Goal: Browse casually

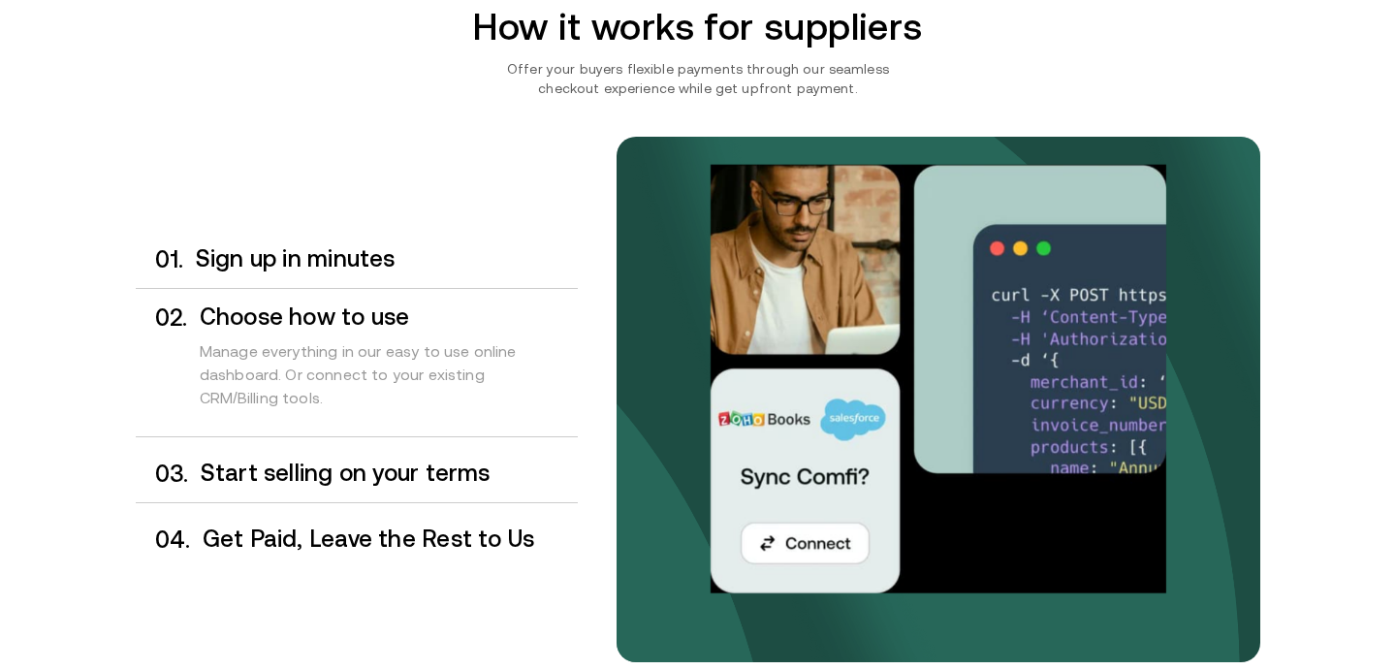
click at [324, 462] on h3 "Start selling on your terms" at bounding box center [389, 472] width 377 height 25
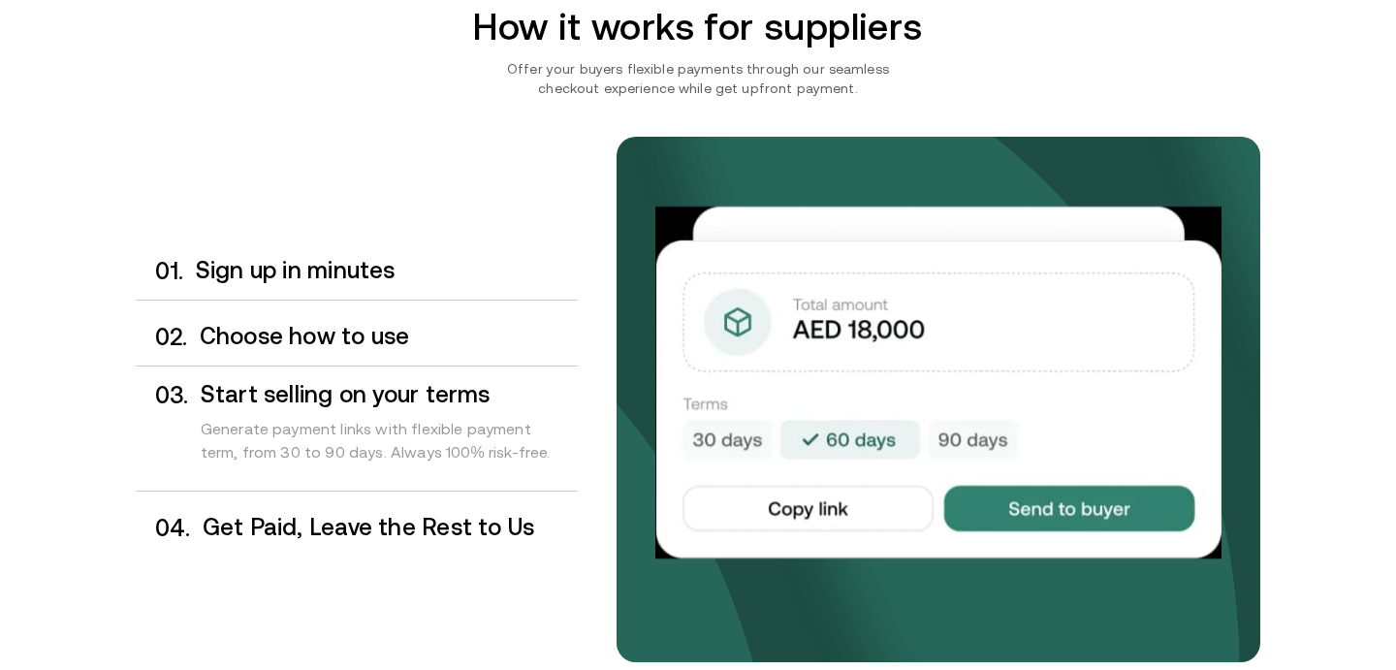
click at [324, 512] on div "0 4 . Get Paid, Leave the Rest to Us" at bounding box center [357, 527] width 442 height 57
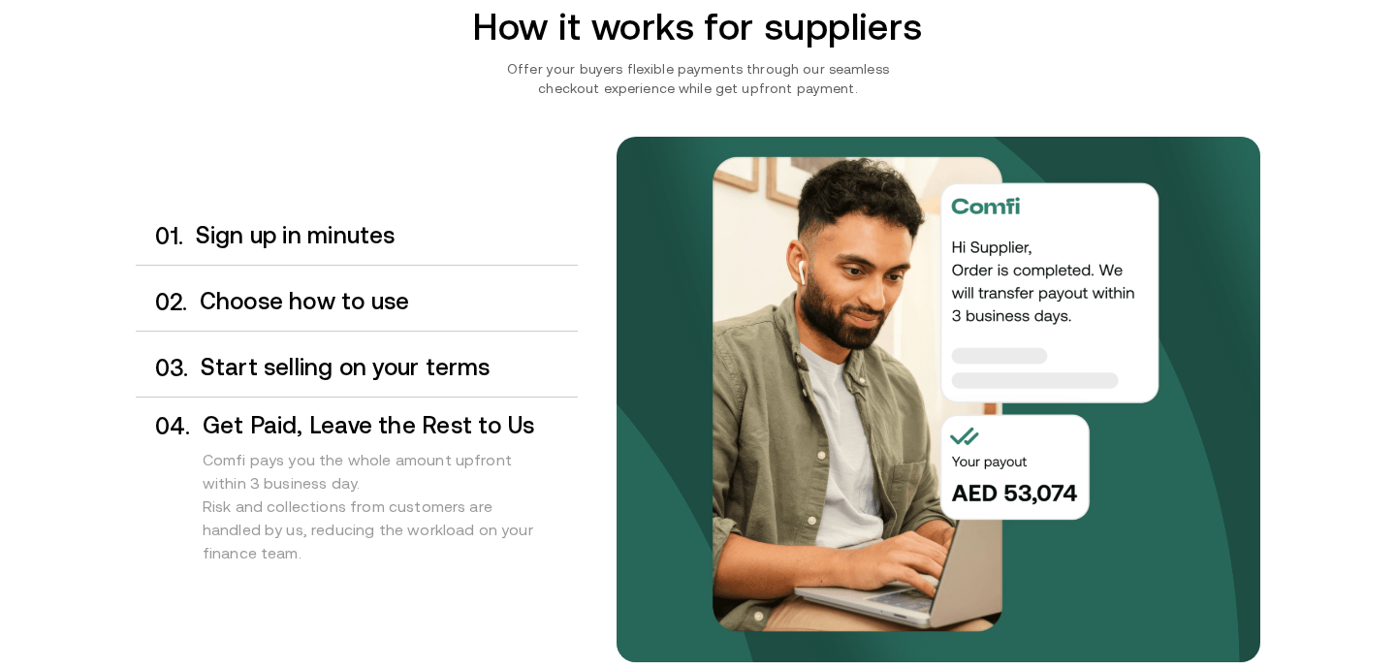
click at [299, 366] on h3 "Start selling on your terms" at bounding box center [389, 367] width 377 height 25
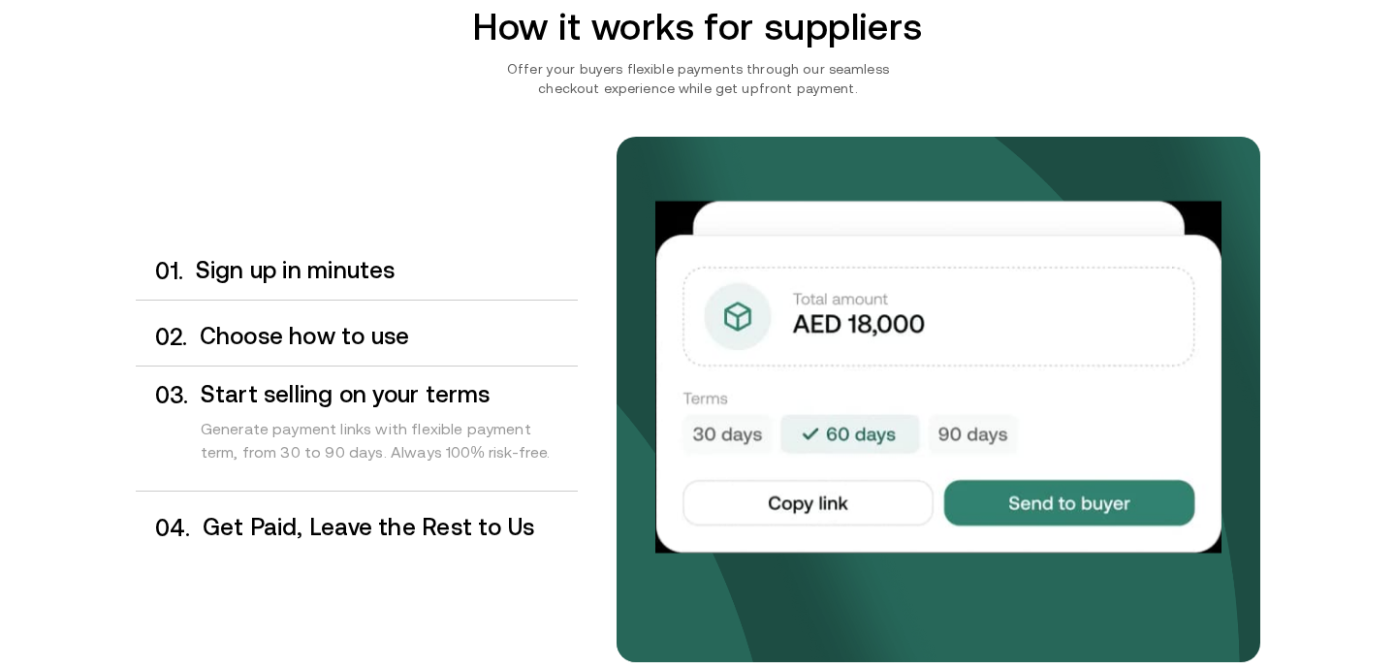
click at [287, 328] on h3 "Choose how to use" at bounding box center [389, 336] width 378 height 25
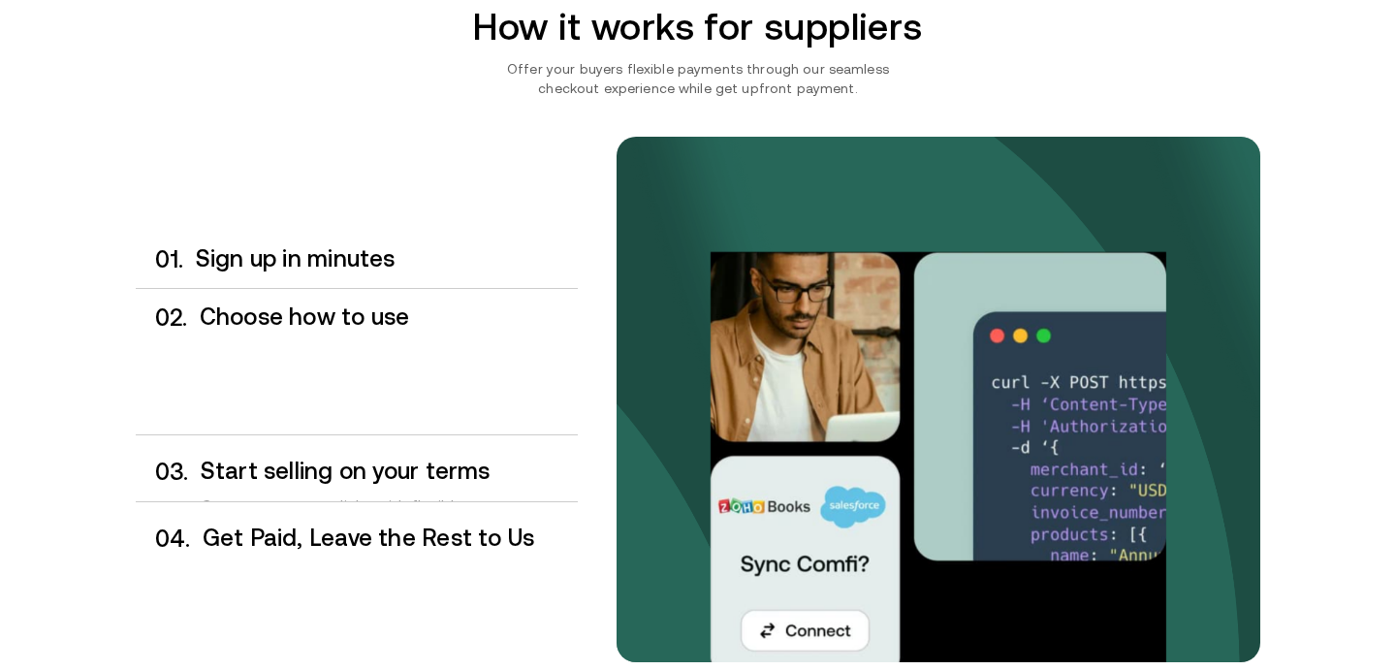
click at [280, 271] on div "0 1 . Sign up in minutes" at bounding box center [357, 259] width 442 height 57
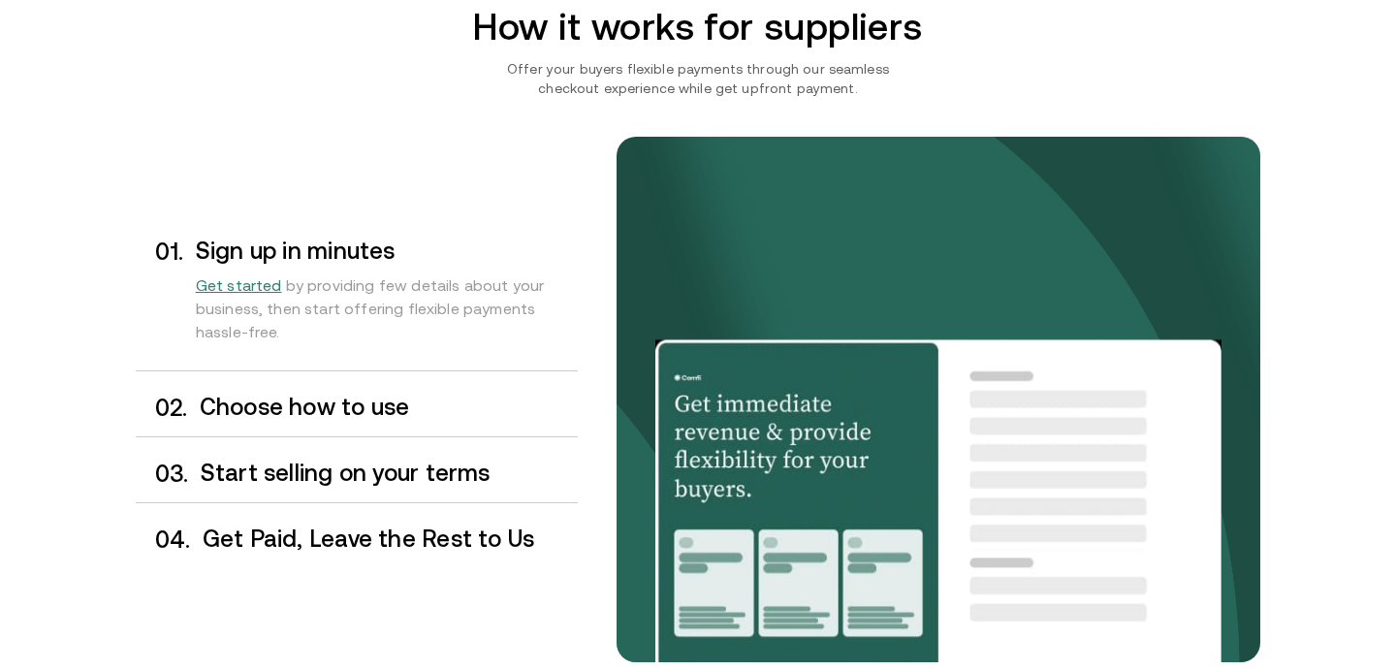
click at [277, 408] on h3 "Choose how to use" at bounding box center [389, 406] width 378 height 25
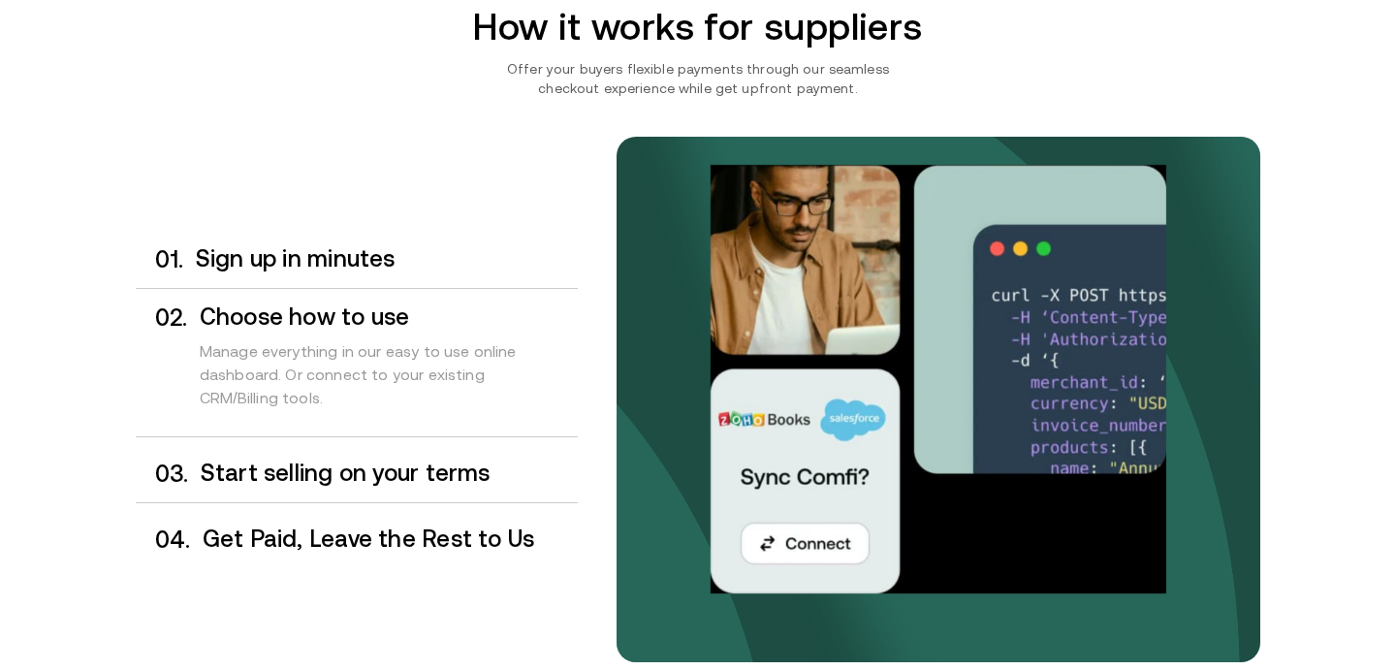
click at [277, 470] on h3 "Start selling on your terms" at bounding box center [389, 472] width 377 height 25
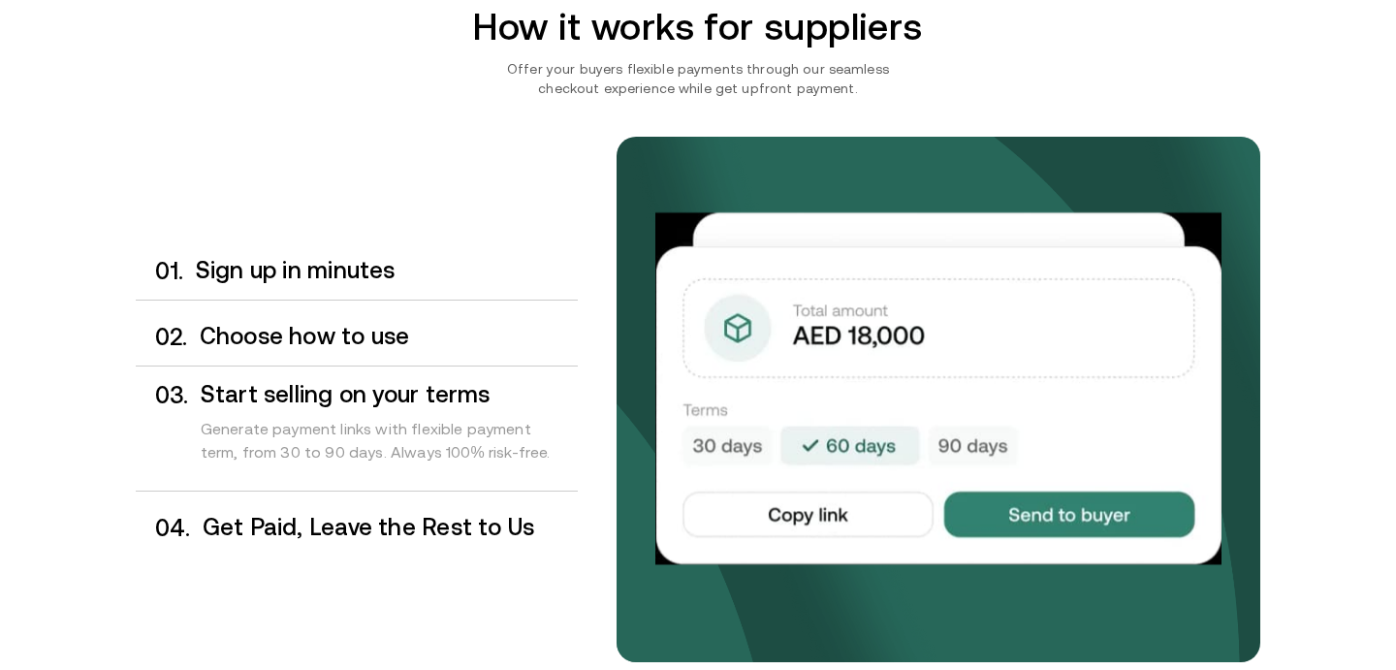
click at [281, 521] on h3 "Get Paid, Leave the Rest to Us" at bounding box center [390, 527] width 375 height 25
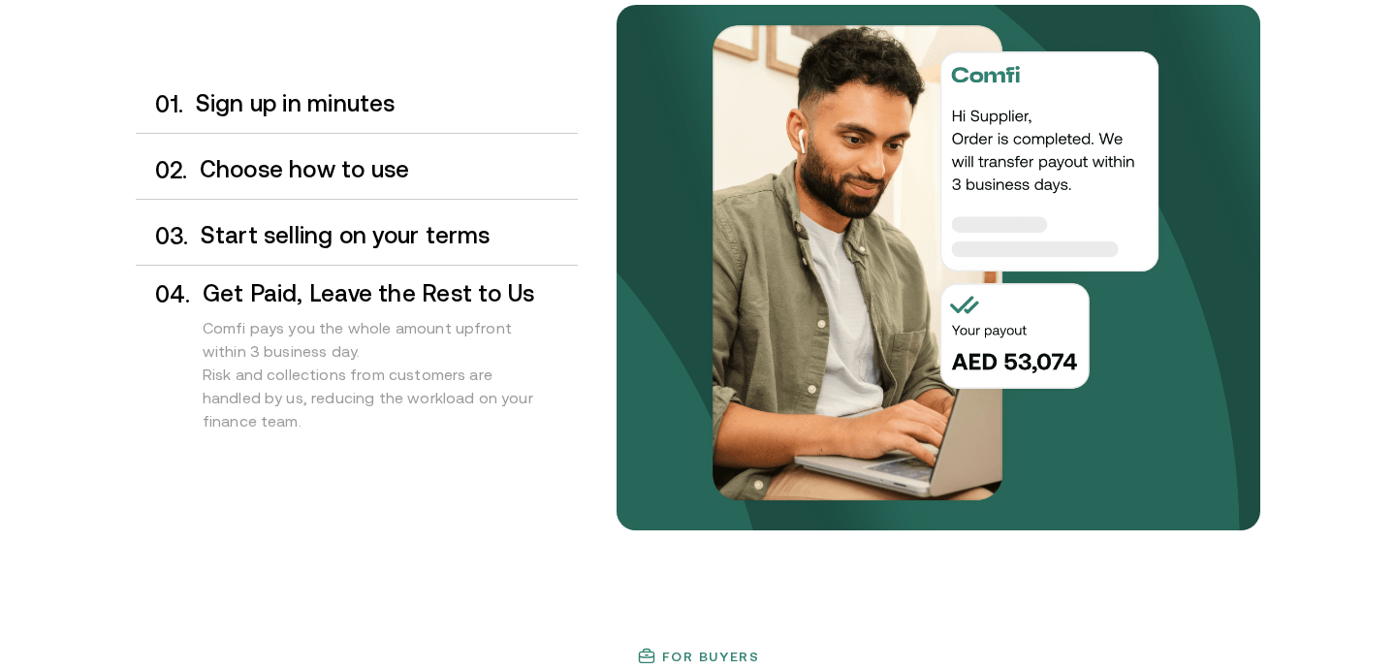
click at [278, 174] on h3 "Choose how to use" at bounding box center [389, 169] width 378 height 25
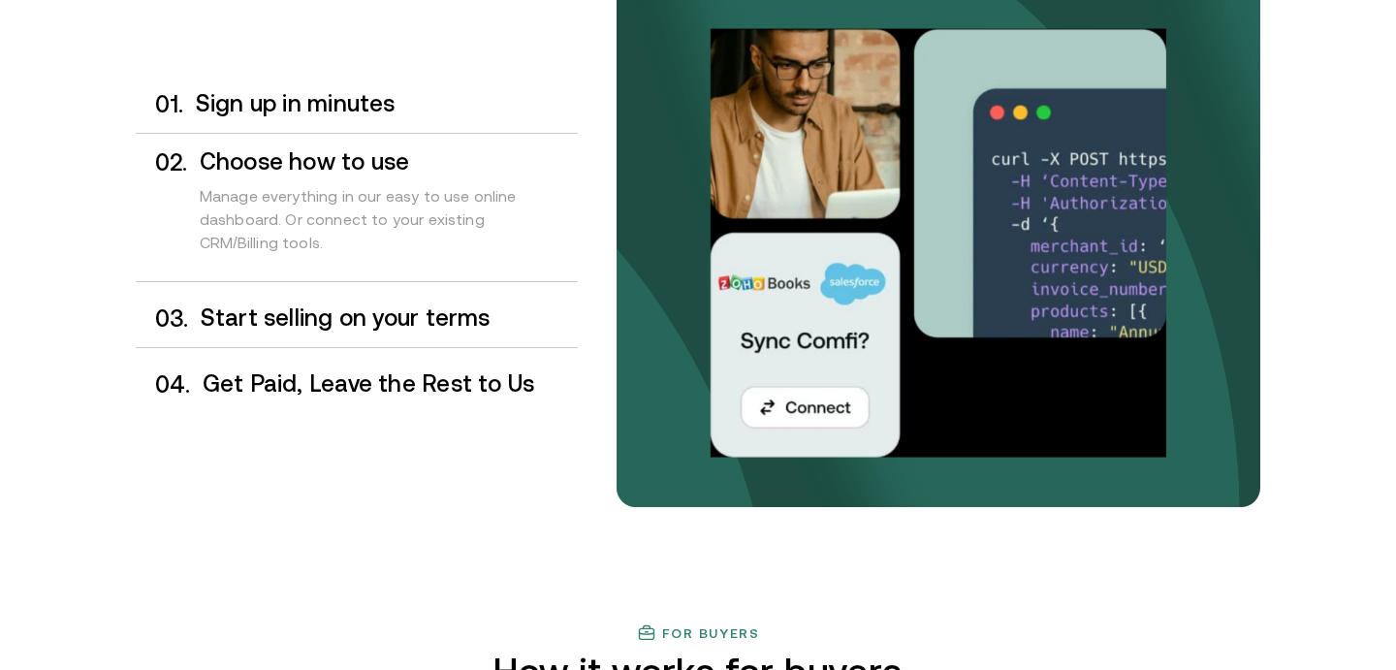
click at [294, 312] on h3 "Start selling on your terms" at bounding box center [389, 317] width 377 height 25
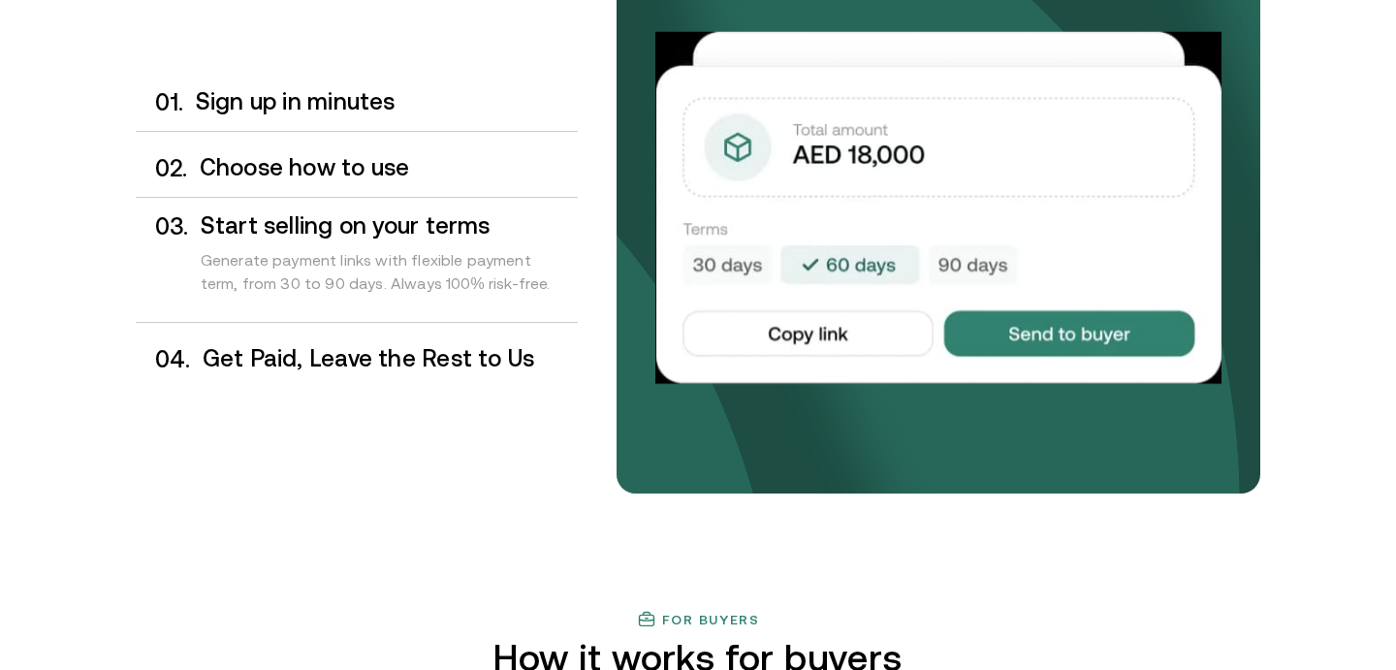
click at [295, 363] on h3 "Get Paid, Leave the Rest to Us" at bounding box center [390, 358] width 375 height 25
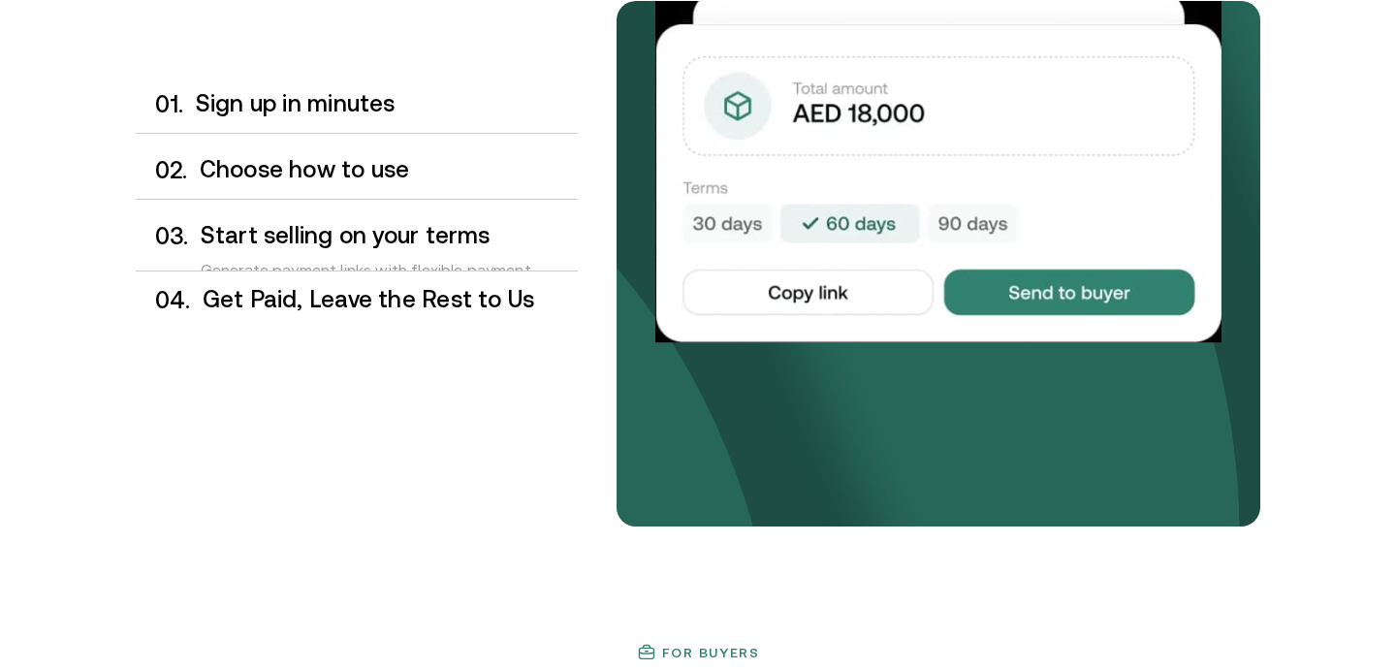
scroll to position [1661, 0]
